Goal: Find specific page/section: Find specific page/section

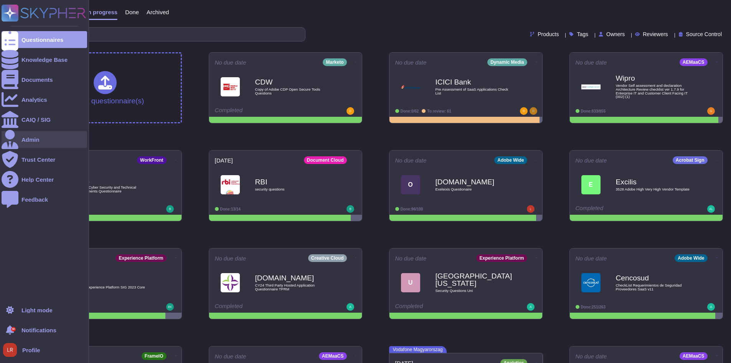
drag, startPoint x: 29, startPoint y: 139, endPoint x: 29, endPoint y: 145, distance: 5.8
click at [29, 139] on div "Admin" at bounding box center [31, 140] width 18 height 6
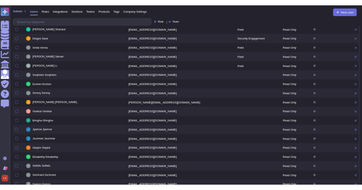
scroll to position [877, 0]
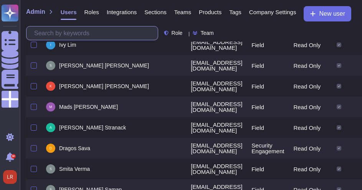
click at [112, 37] on input "text" at bounding box center [93, 32] width 127 height 13
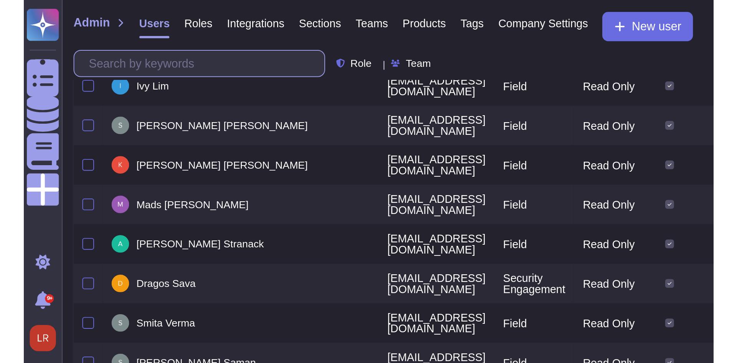
scroll to position [0, 0]
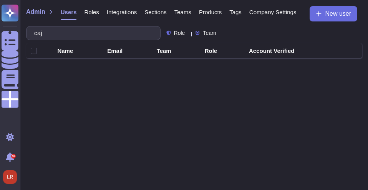
type input "caj"
